Goal: Understand site structure: Understand site structure

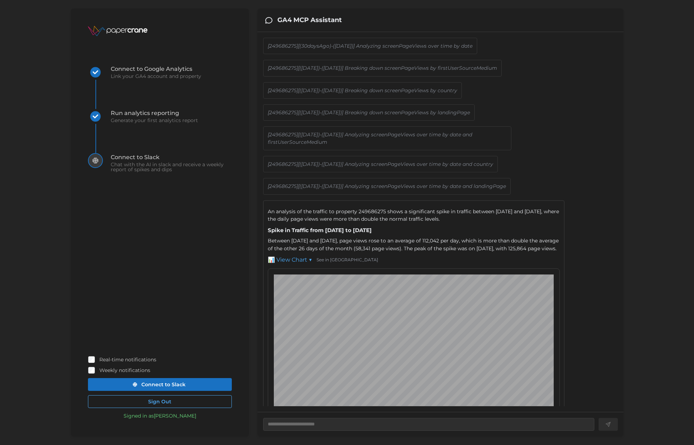
type textarea "*"
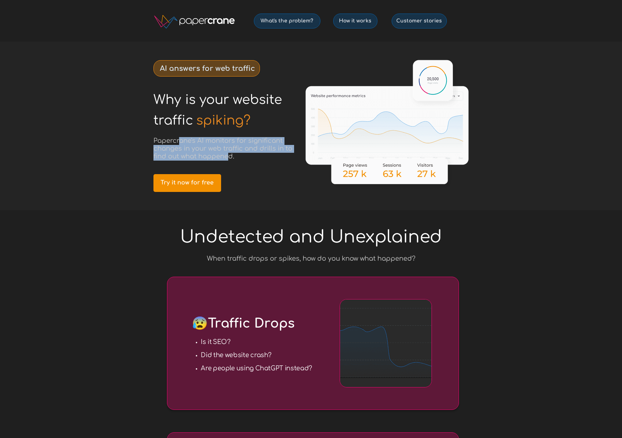
drag, startPoint x: 178, startPoint y: 137, endPoint x: 231, endPoint y: 157, distance: 56.0
click at [231, 157] on span "Papercrane's AI monitors for significant changes in your web traffic and drills…" at bounding box center [222, 148] width 139 height 23
drag, startPoint x: 249, startPoint y: 158, endPoint x: 164, endPoint y: 136, distance: 86.8
click at [155, 143] on h3 "Papercrane's AI monitors for significant changes in your web traffic and drills…" at bounding box center [226, 148] width 146 height 23
